Goal: Navigation & Orientation: Find specific page/section

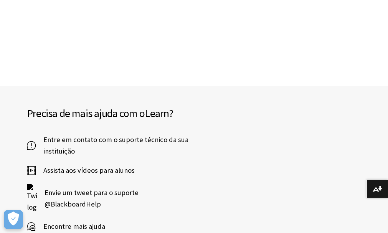
scroll to position [2385, 0]
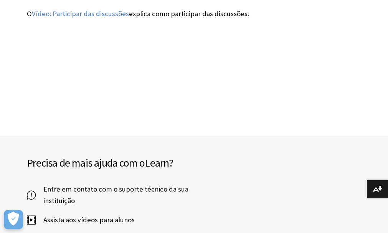
scroll to position [2473, 0]
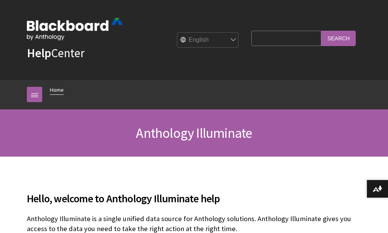
click at [64, 95] on link "Home" at bounding box center [57, 90] width 14 height 10
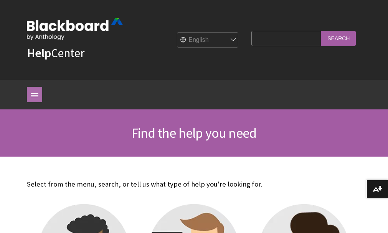
click at [42, 102] on link at bounding box center [34, 94] width 15 height 15
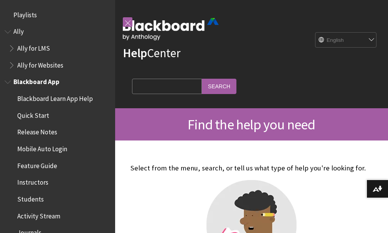
click at [29, 82] on span "Blackboard App" at bounding box center [36, 81] width 46 height 10
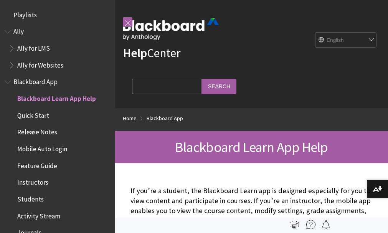
scroll to position [81, 0]
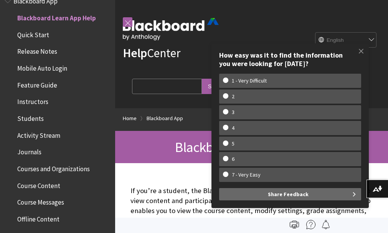
click at [370, 40] on select "English عربية Català Cymraeg Deutsch Español Suomi Français עברית Italiano 日本語 …" at bounding box center [345, 40] width 61 height 15
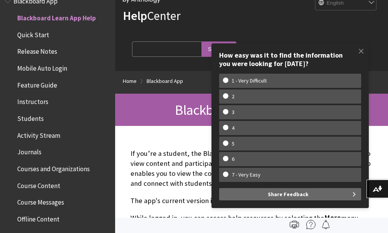
scroll to position [34, 0]
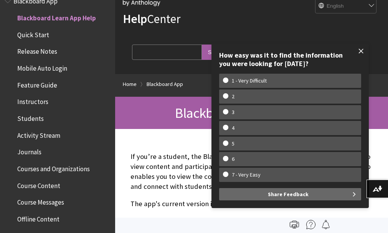
click at [358, 51] on span at bounding box center [361, 51] width 16 height 16
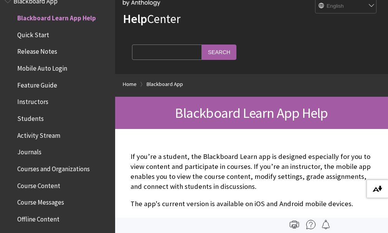
click at [375, 188] on img at bounding box center [377, 189] width 10 height 6
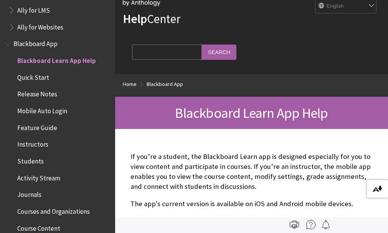
scroll to position [37, 0]
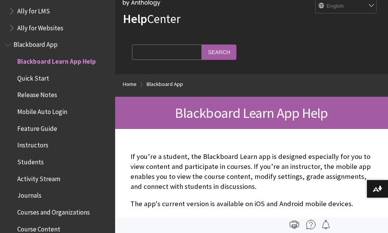
click at [41, 46] on span "Blackboard App" at bounding box center [35, 43] width 44 height 10
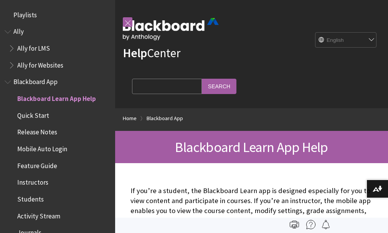
click at [30, 77] on span "Blackboard App" at bounding box center [35, 81] width 44 height 10
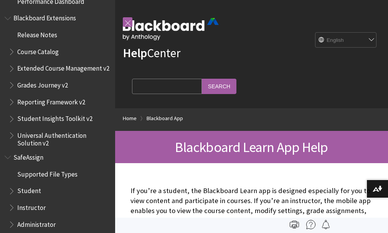
click at [371, 37] on select "English عربية Català Cymraeg Deutsch Español Suomi Français עברית Italiano 日本語 …" at bounding box center [345, 40] width 61 height 15
click at [220, 91] on input "Search" at bounding box center [219, 86] width 35 height 15
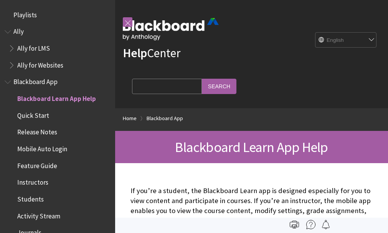
scroll to position [81, 0]
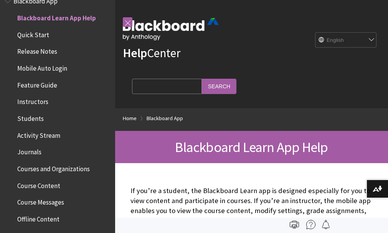
click at [131, 81] on fieldset "Search Query Search" at bounding box center [184, 87] width 114 height 23
drag, startPoint x: 131, startPoint y: 81, endPoint x: 137, endPoint y: 80, distance: 5.4
click at [137, 80] on fieldset "Search Query Search" at bounding box center [184, 87] width 114 height 23
click at [137, 80] on input "Search Query" at bounding box center [167, 86] width 70 height 15
click at [147, 47] on link "Help Center" at bounding box center [152, 52] width 58 height 15
